Goal: Task Accomplishment & Management: Manage account settings

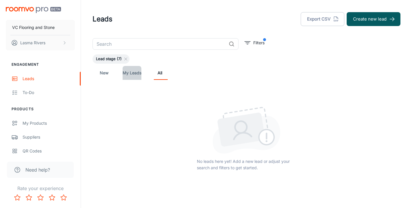
click at [123, 72] on link "My Leads" at bounding box center [132, 73] width 19 height 14
click at [108, 74] on link "New" at bounding box center [104, 73] width 14 height 14
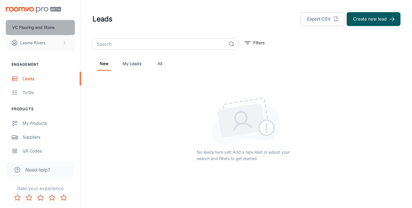
click at [31, 31] on button "VC Flooring and Stone" at bounding box center [40, 27] width 69 height 15
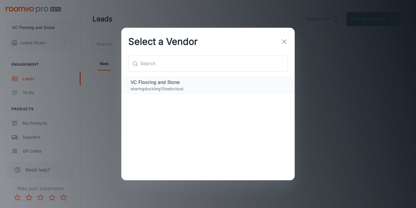
click at [167, 88] on p "sharingduckling10webcloud" at bounding box center [208, 89] width 155 height 6
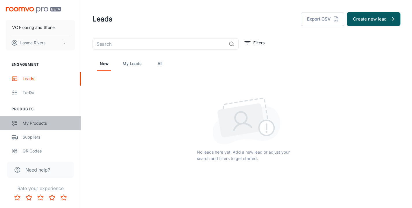
click at [32, 123] on div "My Products" at bounding box center [49, 123] width 52 height 6
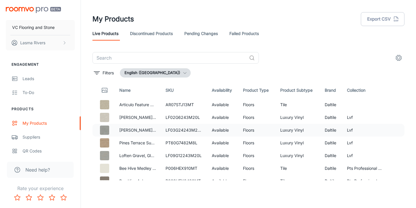
scroll to position [1, 0]
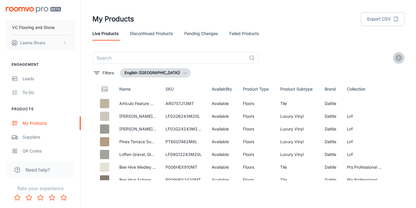
click at [398, 55] on icon "settings" at bounding box center [398, 57] width 5 height 5
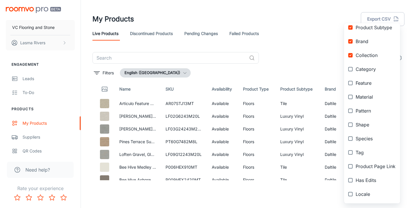
scroll to position [0, 0]
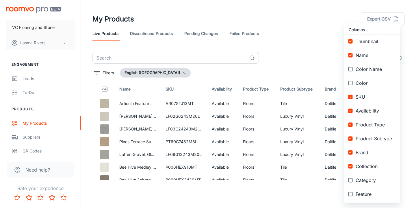
click at [351, 53] on input "checkbox" at bounding box center [351, 55] width 10 height 10
checkbox input "false"
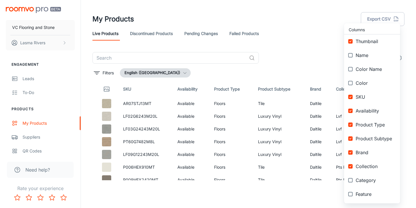
click at [254, 62] on div at bounding box center [208, 104] width 416 height 208
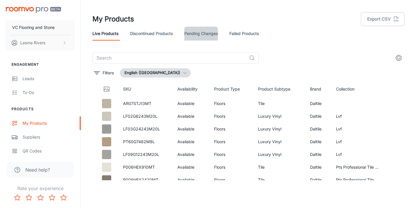
click at [198, 34] on link "Pending Changes" at bounding box center [201, 34] width 34 height 14
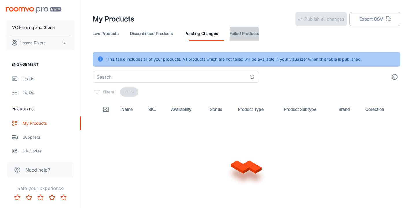
click at [250, 34] on link "Failed Products" at bounding box center [244, 34] width 29 height 14
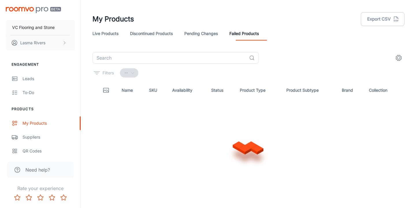
click at [106, 34] on link "Live Products" at bounding box center [106, 34] width 26 height 14
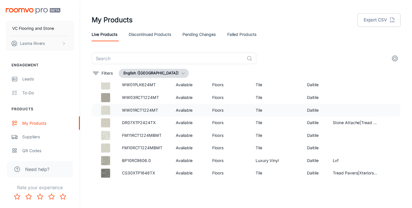
scroll to position [829, 0]
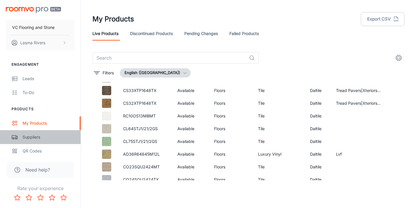
click at [42, 139] on div "Suppliers" at bounding box center [49, 137] width 52 height 6
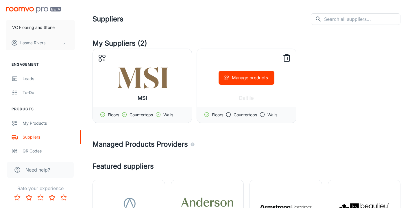
scroll to position [9, 0]
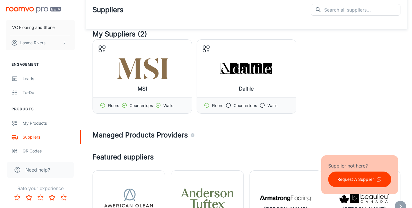
click at [169, 136] on h4 "Managed Products Providers" at bounding box center [247, 135] width 308 height 10
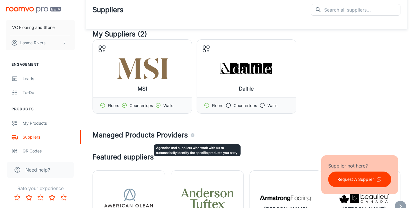
click at [195, 134] on icon "Agencies and suppliers who work with us to automatically identify the specific …" at bounding box center [192, 135] width 5 height 5
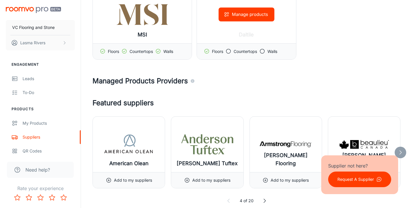
scroll to position [177, 0]
